Goal: Transaction & Acquisition: Purchase product/service

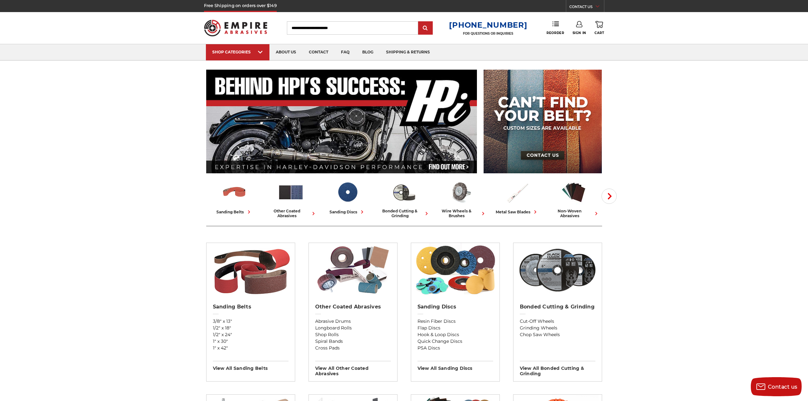
click at [578, 30] on link "Sign In" at bounding box center [580, 28] width 14 height 14
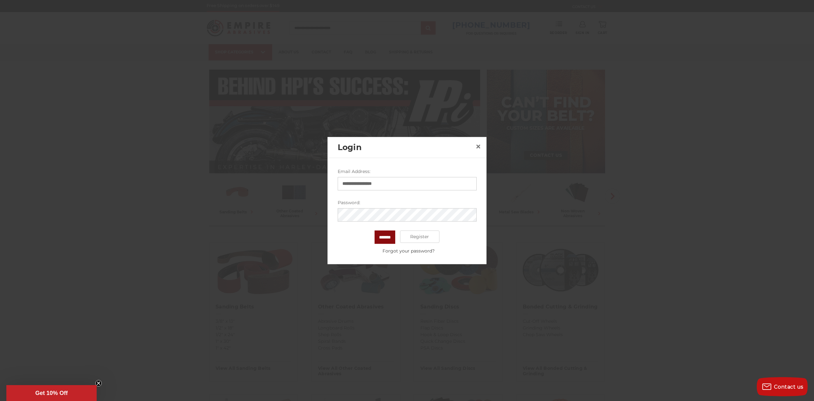
click at [383, 238] on input "*******" at bounding box center [384, 236] width 21 height 13
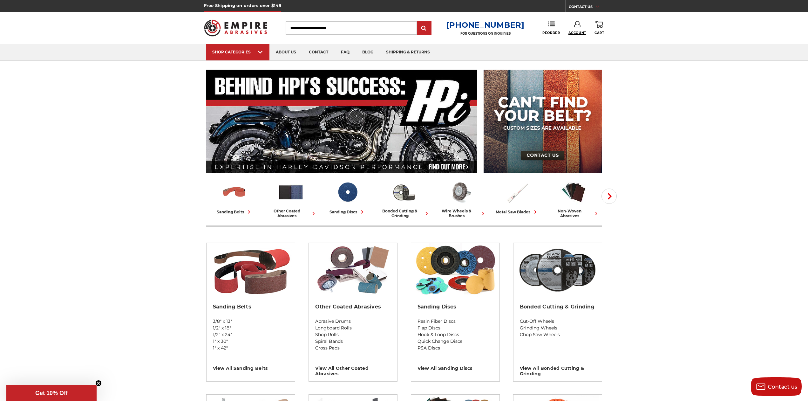
click at [576, 34] on span "Account" at bounding box center [578, 33] width 18 height 4
click at [576, 40] on link "Account" at bounding box center [577, 41] width 45 height 12
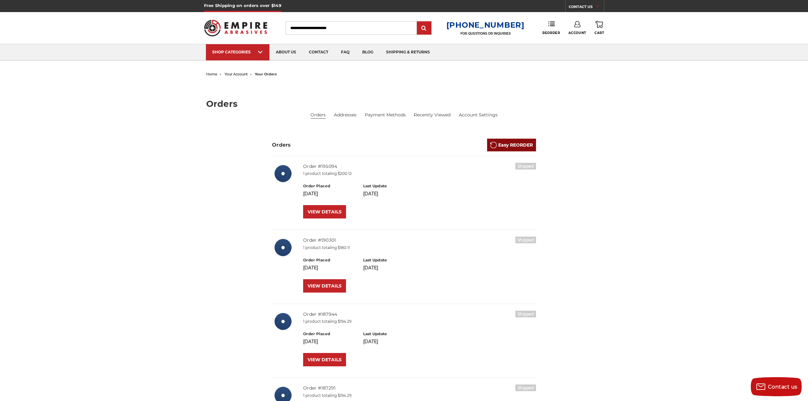
click at [498, 146] on link "Easy REORDER" at bounding box center [511, 145] width 49 height 13
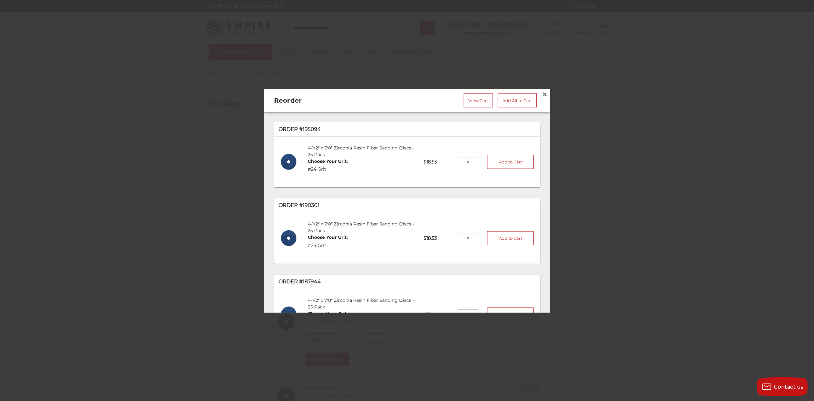
drag, startPoint x: 463, startPoint y: 159, endPoint x: 457, endPoint y: 159, distance: 5.7
click at [458, 159] on input "tel" at bounding box center [468, 162] width 21 height 10
type input "*"
click at [494, 159] on button "Add to Cart" at bounding box center [510, 162] width 46 height 14
click at [542, 92] on span "×" at bounding box center [545, 94] width 6 height 12
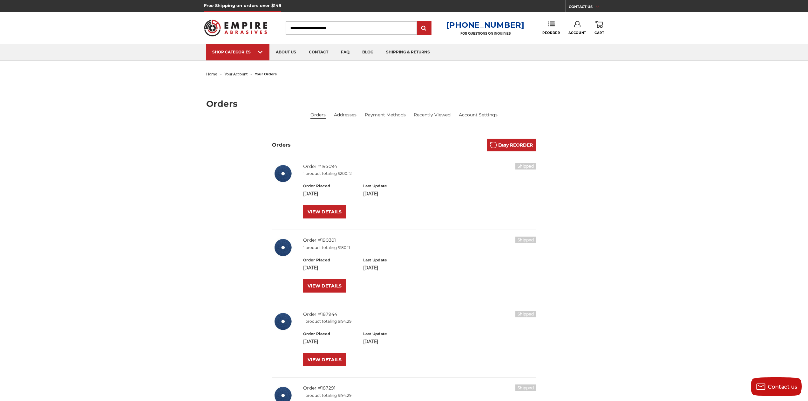
scroll to position [65, 0]
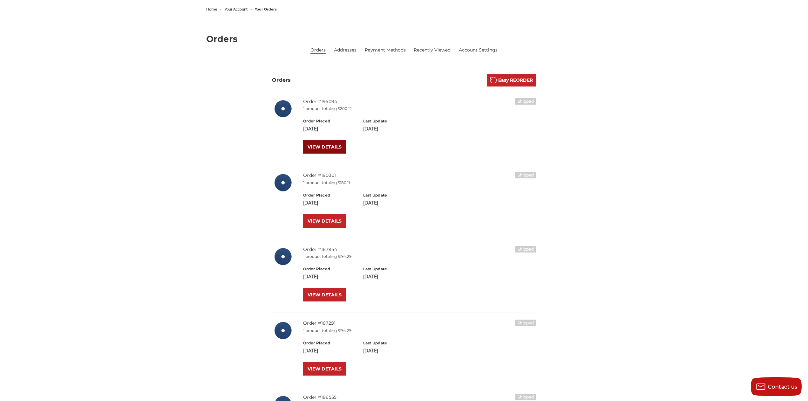
click at [329, 144] on link "VIEW DETAILS" at bounding box center [324, 146] width 43 height 13
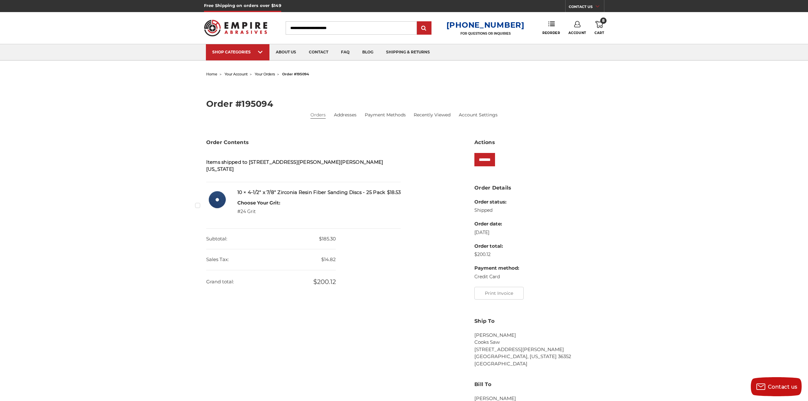
click at [599, 28] on icon at bounding box center [600, 24] width 8 height 7
click at [556, 74] on link "View Cart" at bounding box center [556, 71] width 78 height 14
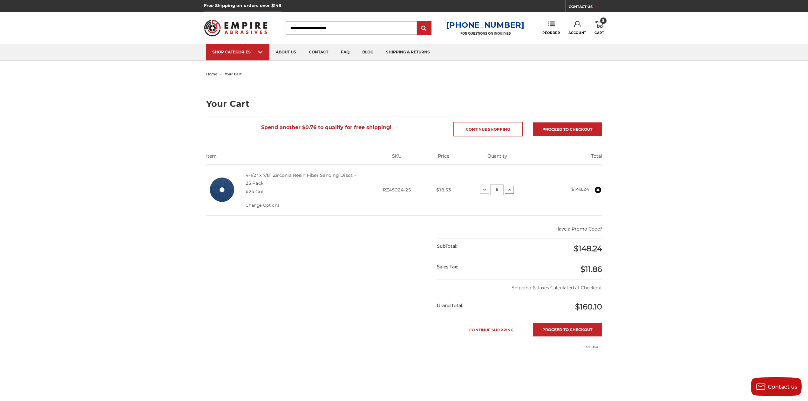
click at [512, 189] on icon at bounding box center [509, 189] width 5 height 5
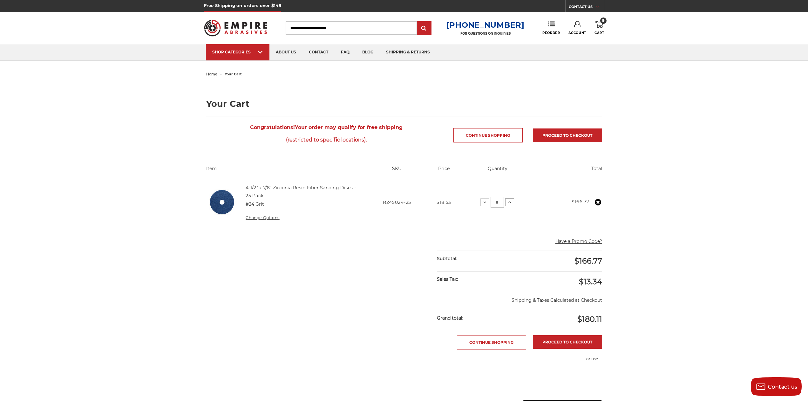
click at [512, 201] on icon at bounding box center [509, 202] width 5 height 5
click at [572, 132] on link "Proceed to checkout" at bounding box center [567, 135] width 69 height 14
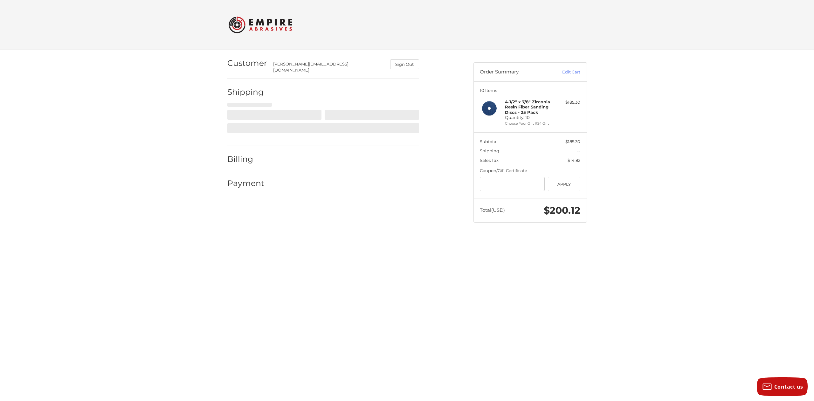
select select "**"
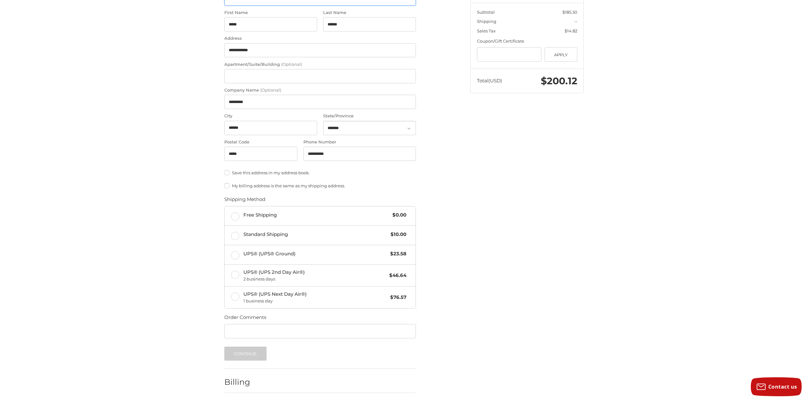
scroll to position [130, 0]
drag, startPoint x: 233, startPoint y: 211, endPoint x: 193, endPoint y: 206, distance: 40.3
click at [233, 211] on label "Free Shipping $0.00" at bounding box center [320, 215] width 191 height 19
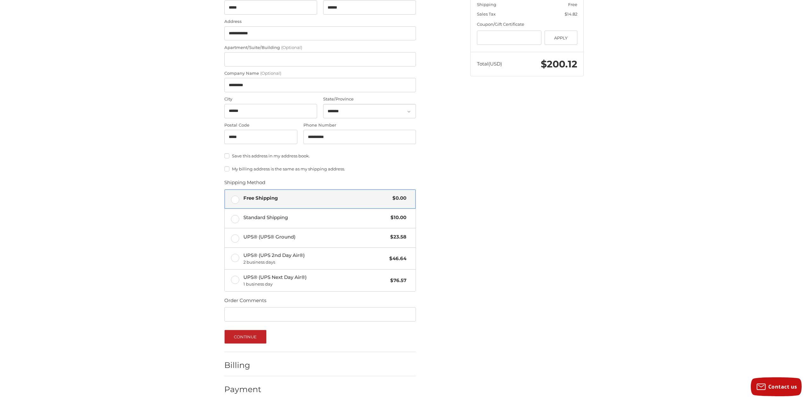
scroll to position [148, 0]
click at [250, 329] on button "Continue" at bounding box center [245, 335] width 42 height 14
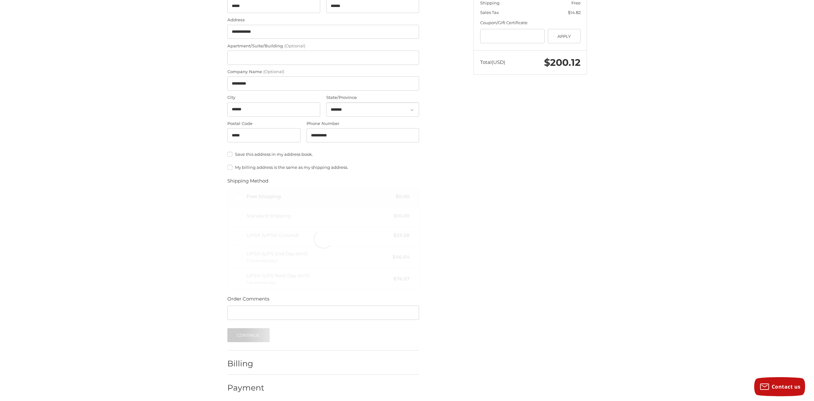
scroll to position [0, 0]
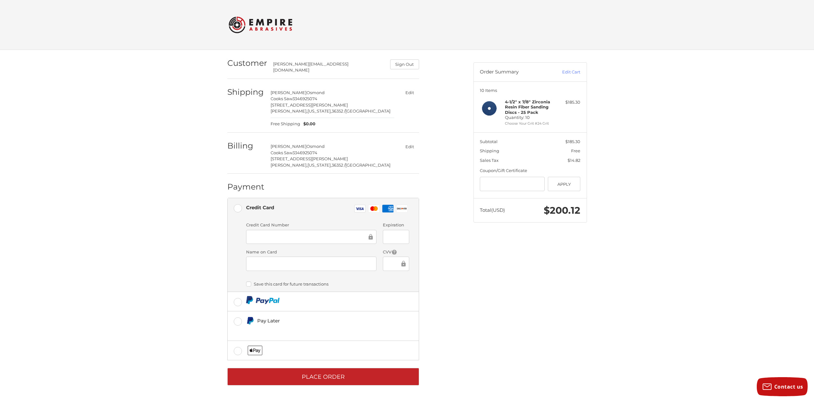
type input "*******"
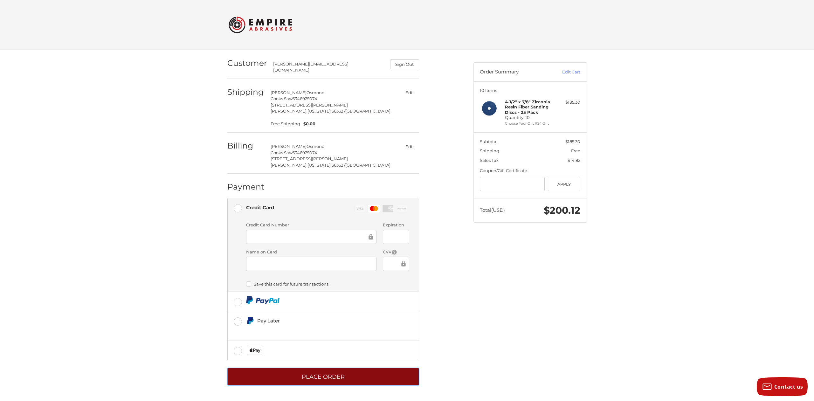
drag, startPoint x: 342, startPoint y: 371, endPoint x: 297, endPoint y: 356, distance: 48.0
click at [342, 371] on button "Place Order" at bounding box center [323, 376] width 192 height 17
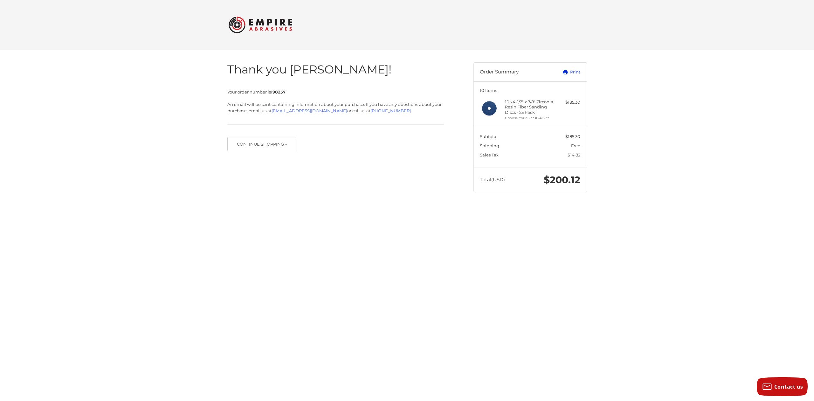
click at [575, 72] on link "Print" at bounding box center [563, 72] width 31 height 6
